Goal: Transaction & Acquisition: Purchase product/service

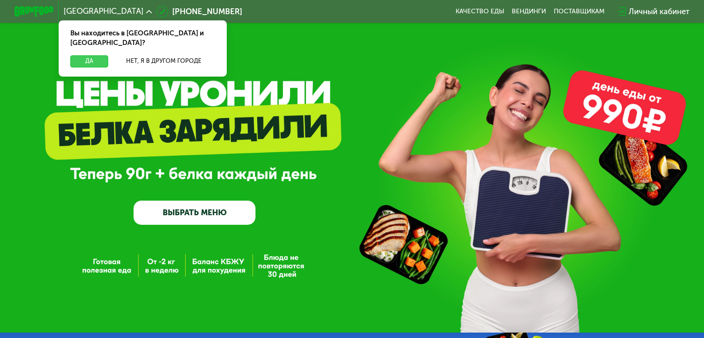
click at [108, 55] on button "Да" at bounding box center [89, 61] width 38 height 12
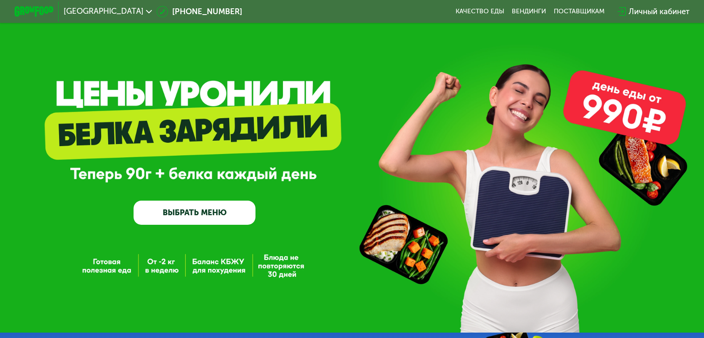
click at [225, 207] on link "ВЫБРАТЬ МЕНЮ" at bounding box center [195, 213] width 122 height 25
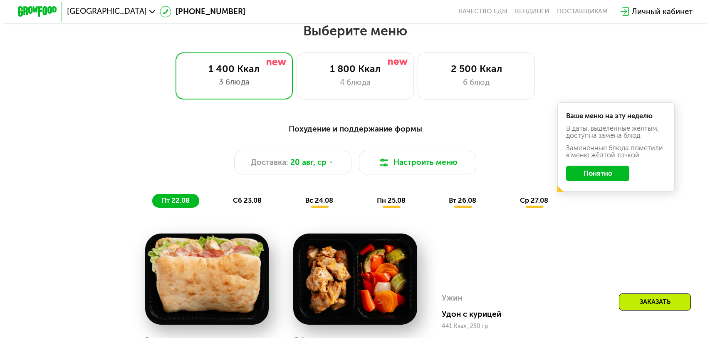
scroll to position [407, 0]
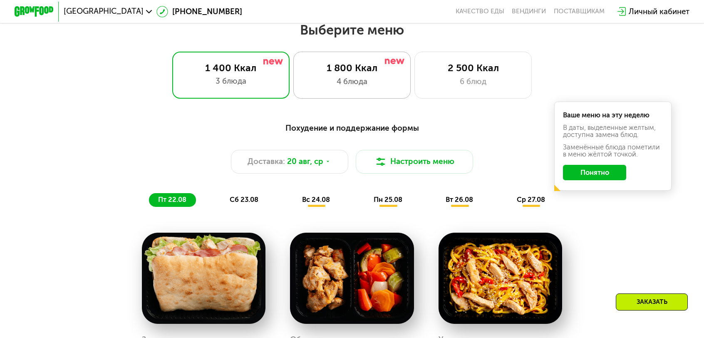
click at [366, 76] on div "4 блюда" at bounding box center [352, 82] width 97 height 12
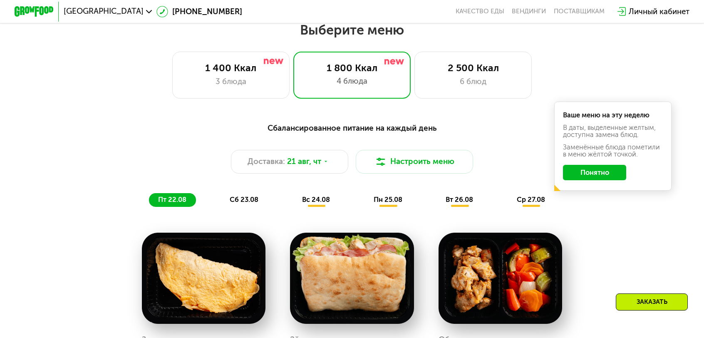
click at [563, 165] on button "Понятно" at bounding box center [594, 173] width 63 height 16
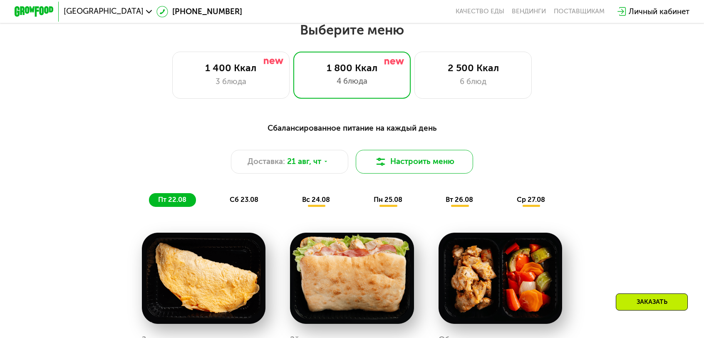
click at [411, 150] on button "Настроить меню" at bounding box center [414, 161] width 117 height 23
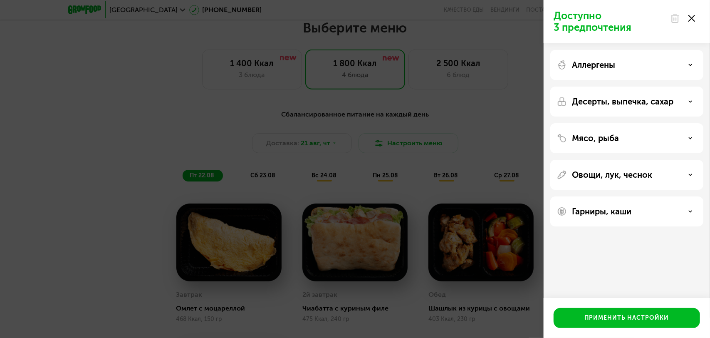
click at [693, 137] on div "Мясо, рыба" at bounding box center [627, 138] width 140 height 10
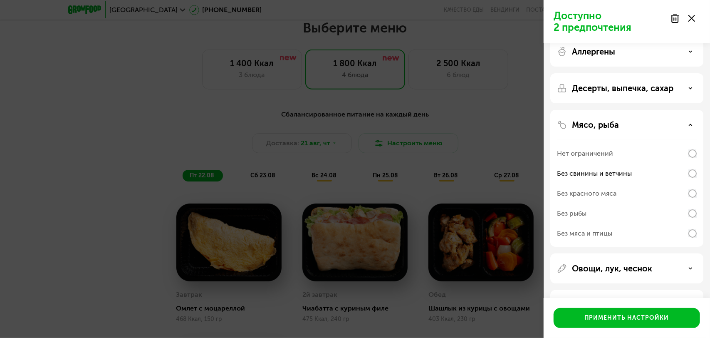
scroll to position [43, 0]
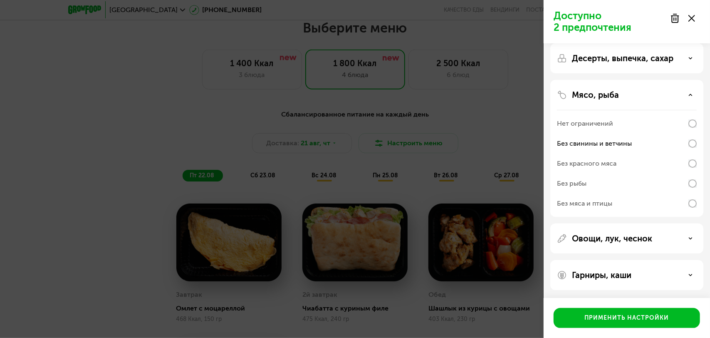
click at [658, 174] on div "Без красного мяса" at bounding box center [627, 184] width 140 height 20
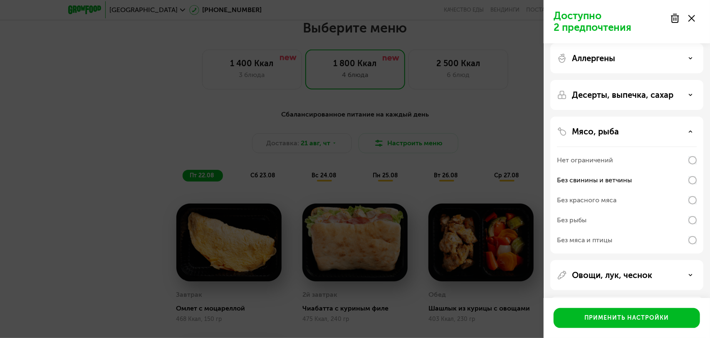
scroll to position [0, 0]
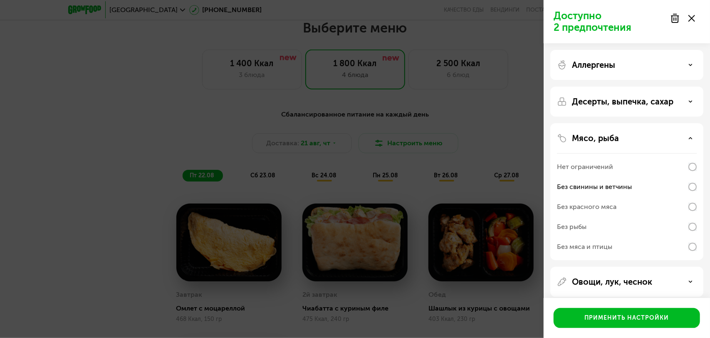
click at [693, 102] on icon at bounding box center [691, 101] width 4 height 4
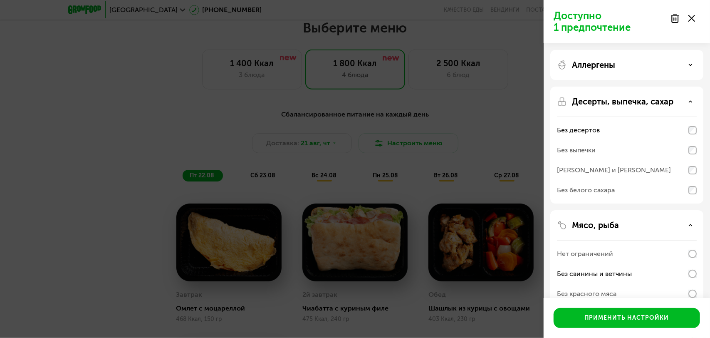
click at [688, 63] on div "Аллергены" at bounding box center [627, 65] width 140 height 10
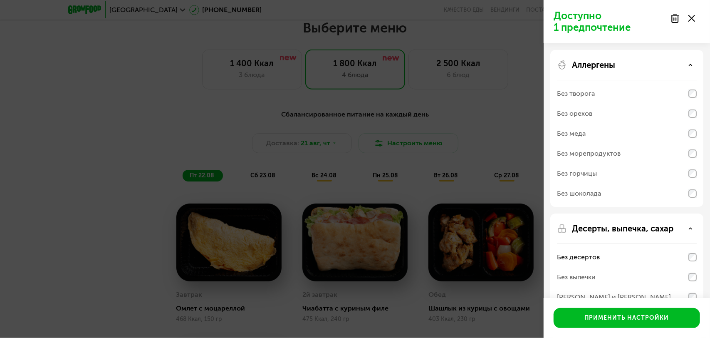
click at [691, 66] on icon at bounding box center [691, 65] width 4 height 4
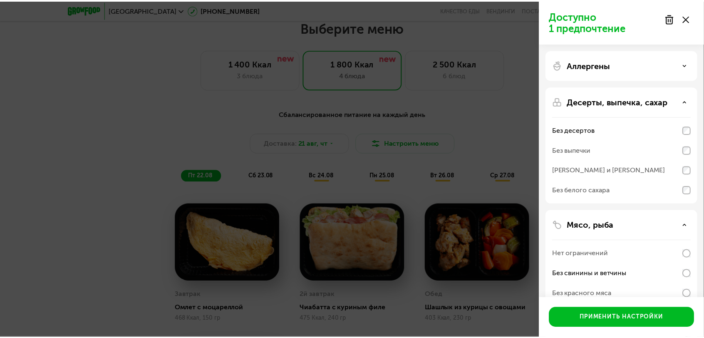
scroll to position [130, 0]
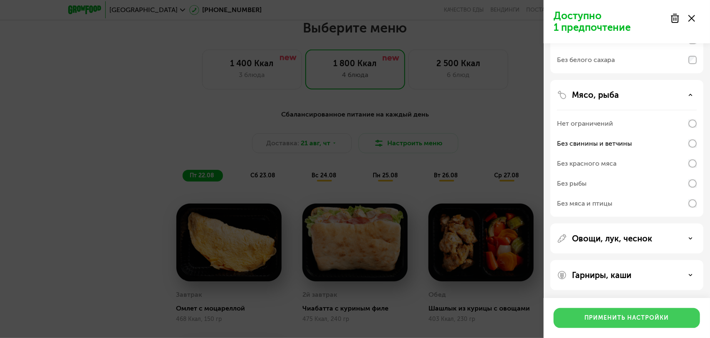
click at [641, 317] on div "Применить настройки" at bounding box center [627, 318] width 84 height 8
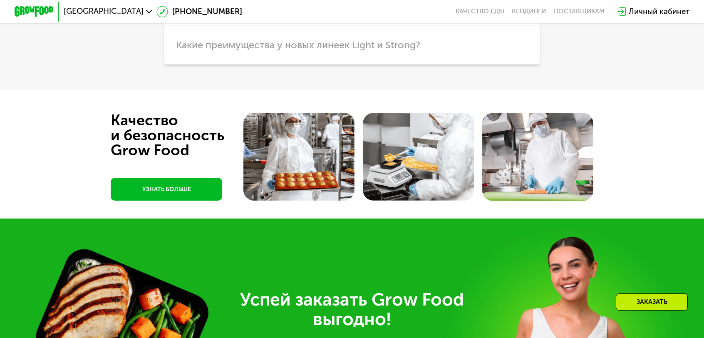
scroll to position [2452, 0]
